Goal: Task Accomplishment & Management: Manage account settings

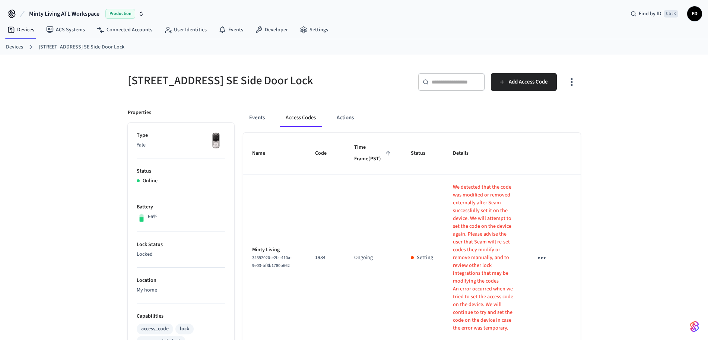
click at [12, 47] on link "Devices" at bounding box center [14, 47] width 17 height 8
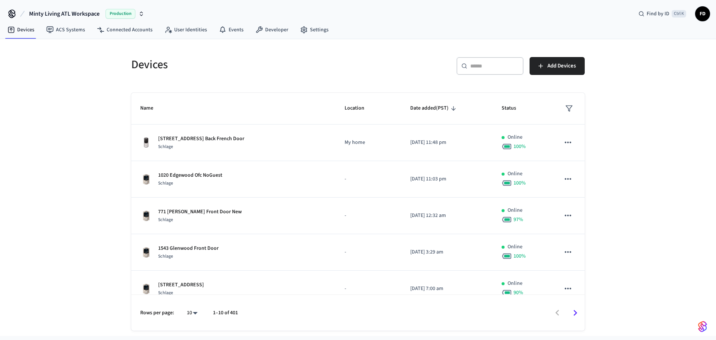
click at [478, 61] on div "​ ​" at bounding box center [489, 66] width 67 height 18
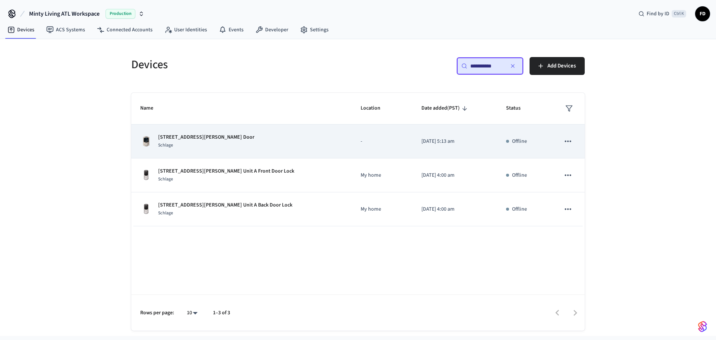
type input "**********"
click at [369, 143] on p "-" at bounding box center [381, 142] width 43 height 8
click at [351, 132] on td "-" at bounding box center [381, 141] width 61 height 34
click at [351, 133] on td "-" at bounding box center [381, 141] width 61 height 34
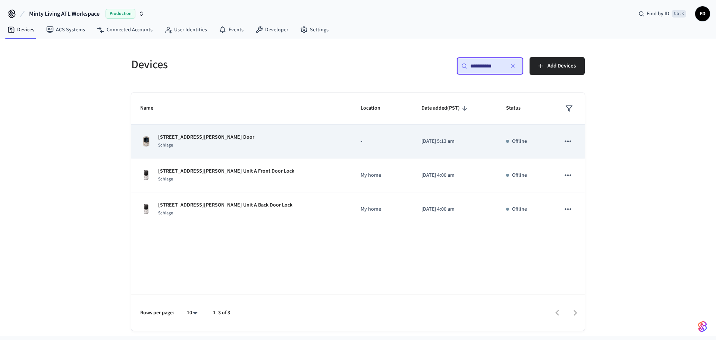
click at [426, 151] on td "[DATE] 5:13 am" at bounding box center [454, 141] width 85 height 34
click at [470, 145] on td "[DATE] 5:13 am" at bounding box center [454, 141] width 85 height 34
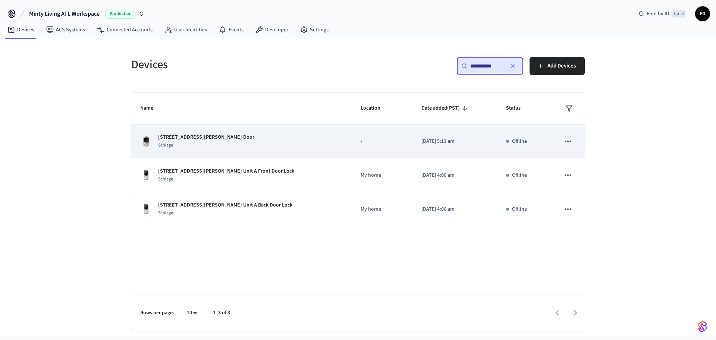
click at [470, 145] on td "[DATE] 5:13 am" at bounding box center [454, 141] width 85 height 34
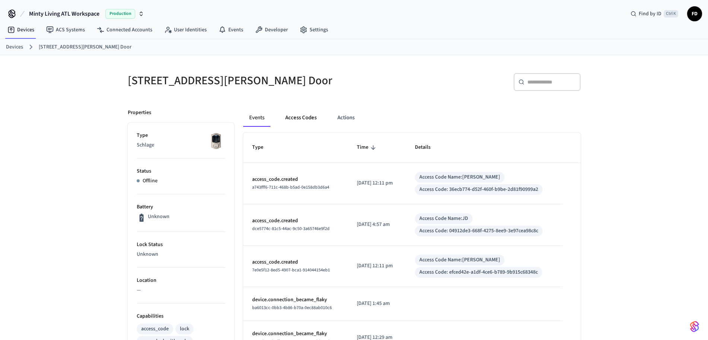
click at [306, 114] on button "Access Codes" at bounding box center [301, 118] width 43 height 18
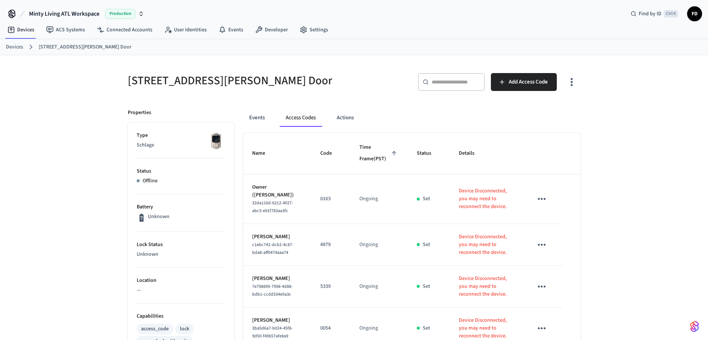
click at [11, 50] on link "Devices" at bounding box center [14, 47] width 17 height 8
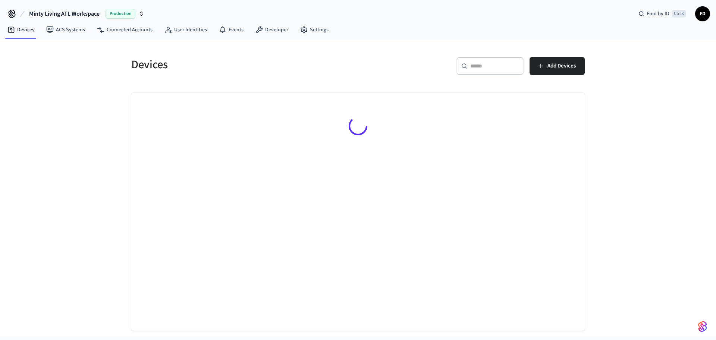
click at [493, 72] on div "​ ​" at bounding box center [489, 66] width 67 height 18
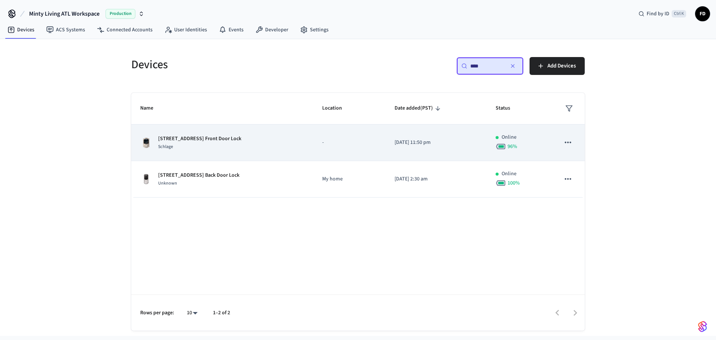
type input "****"
click at [329, 148] on td "-" at bounding box center [349, 142] width 72 height 37
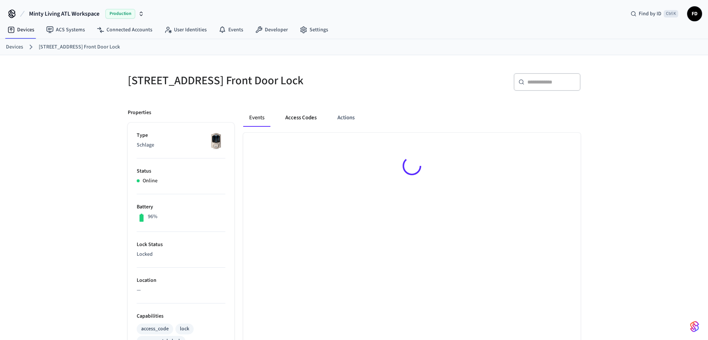
click at [296, 119] on button "Access Codes" at bounding box center [301, 118] width 43 height 18
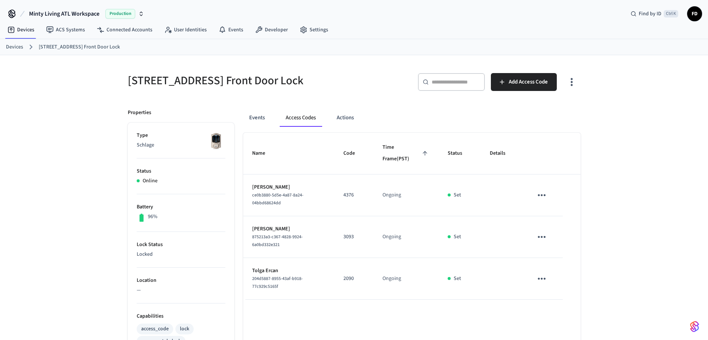
click at [609, 218] on div "[STREET_ADDRESS] Front Door Lock ​ ​ Add Access Code Properties Type Schlage St…" at bounding box center [354, 300] width 708 height 490
